Goal: Information Seeking & Learning: Learn about a topic

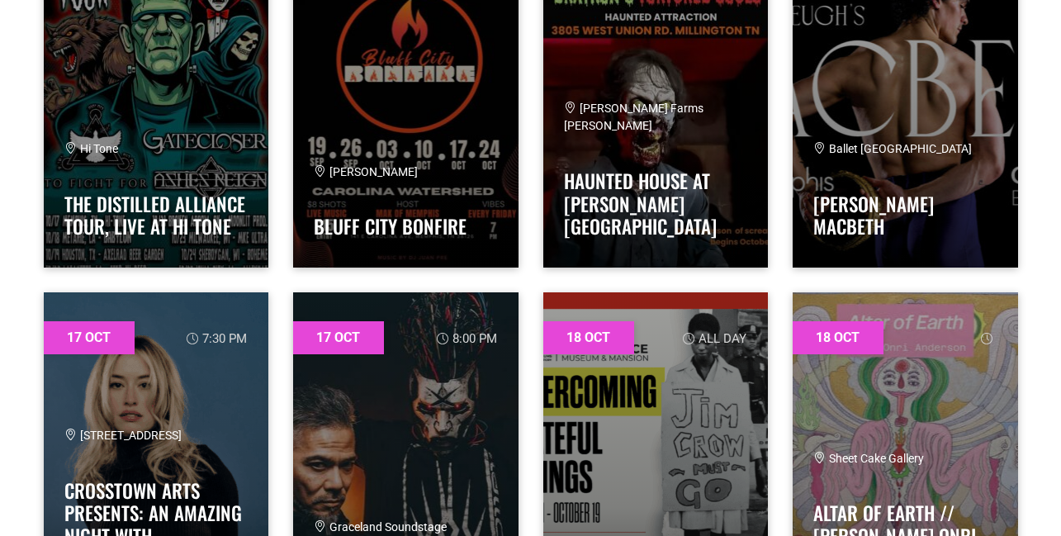
scroll to position [9400, 0]
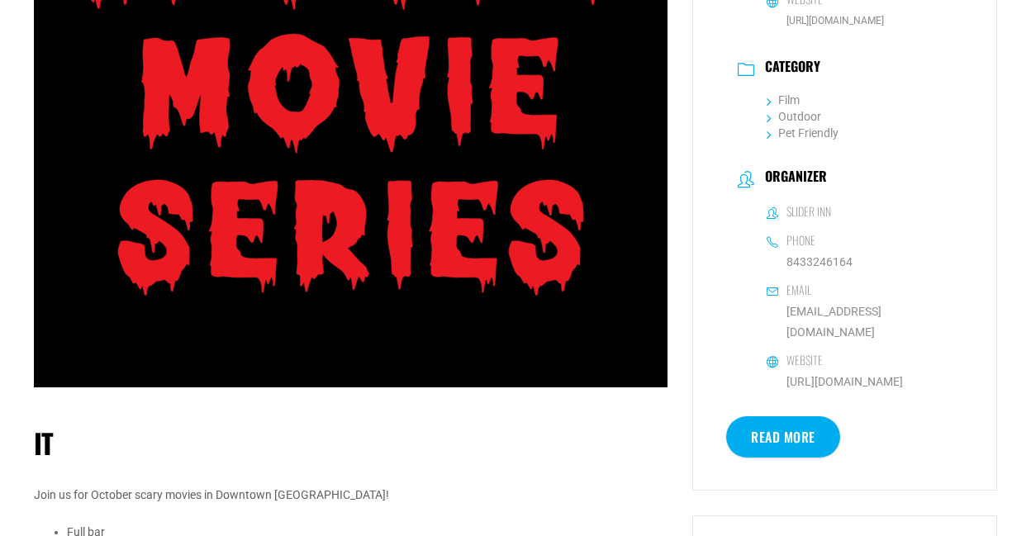
scroll to position [646, 0]
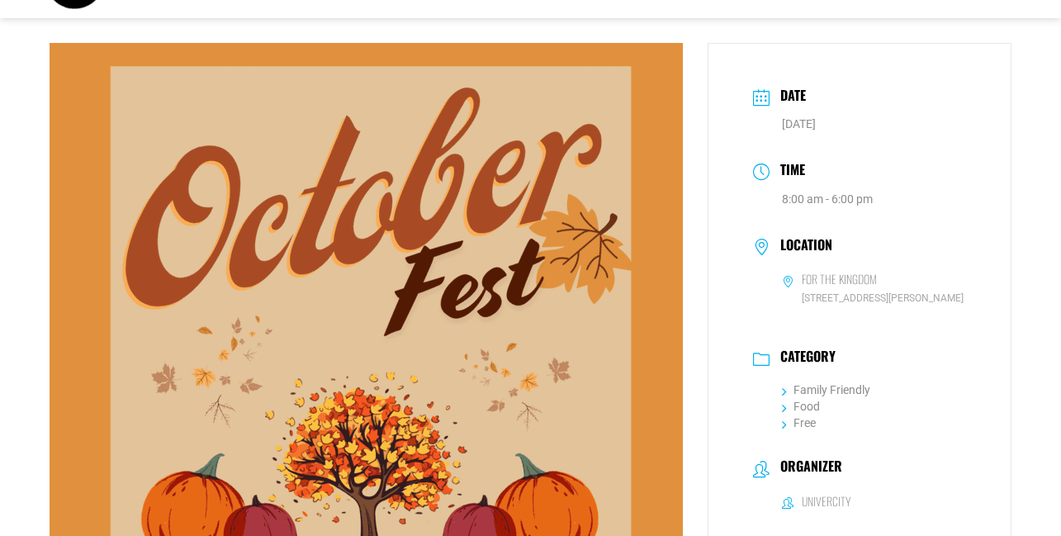
scroll to position [49, 0]
